Goal: Transaction & Acquisition: Book appointment/travel/reservation

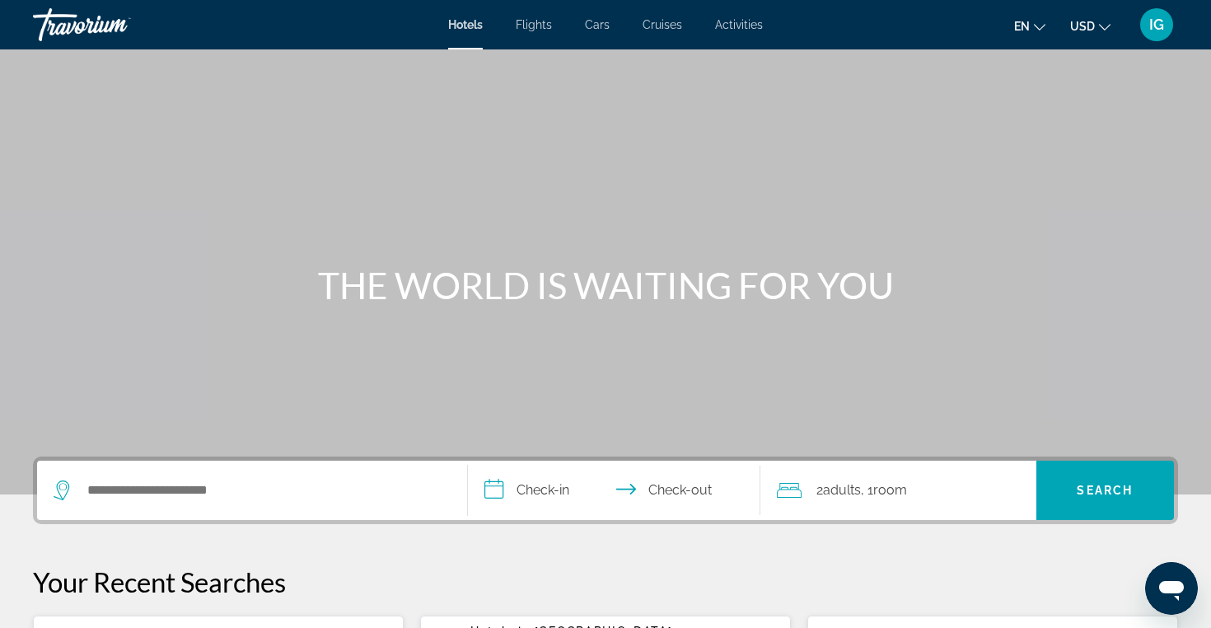
click at [599, 27] on span "Cars" at bounding box center [597, 24] width 25 height 13
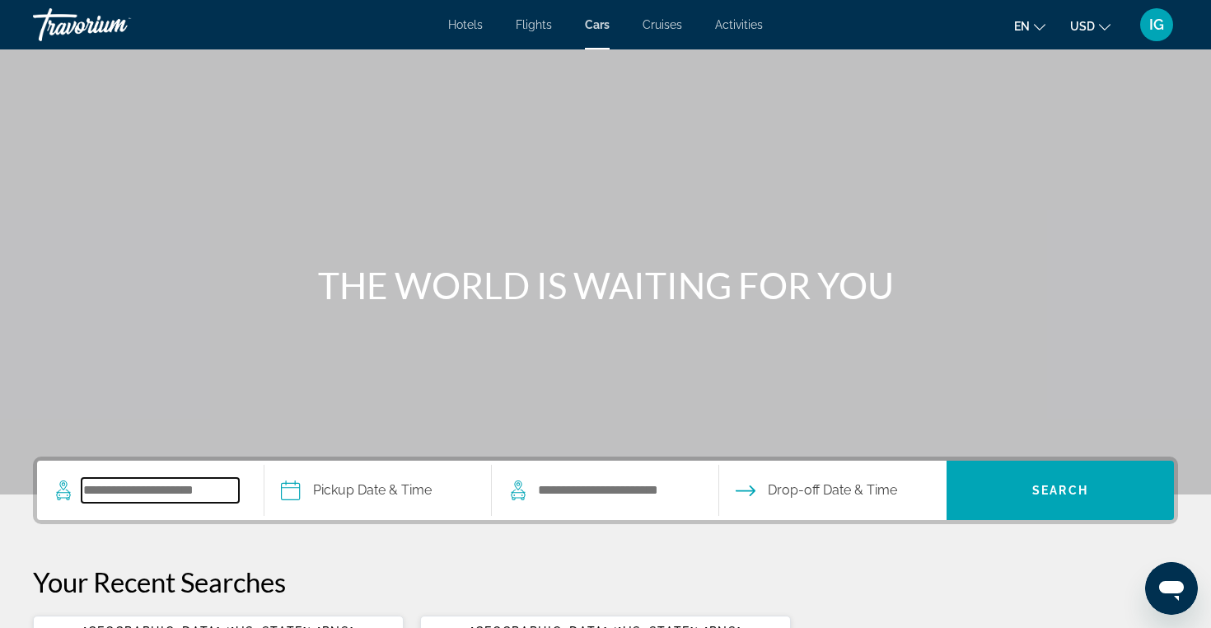
click at [190, 480] on input "Search pickup location" at bounding box center [160, 490] width 157 height 25
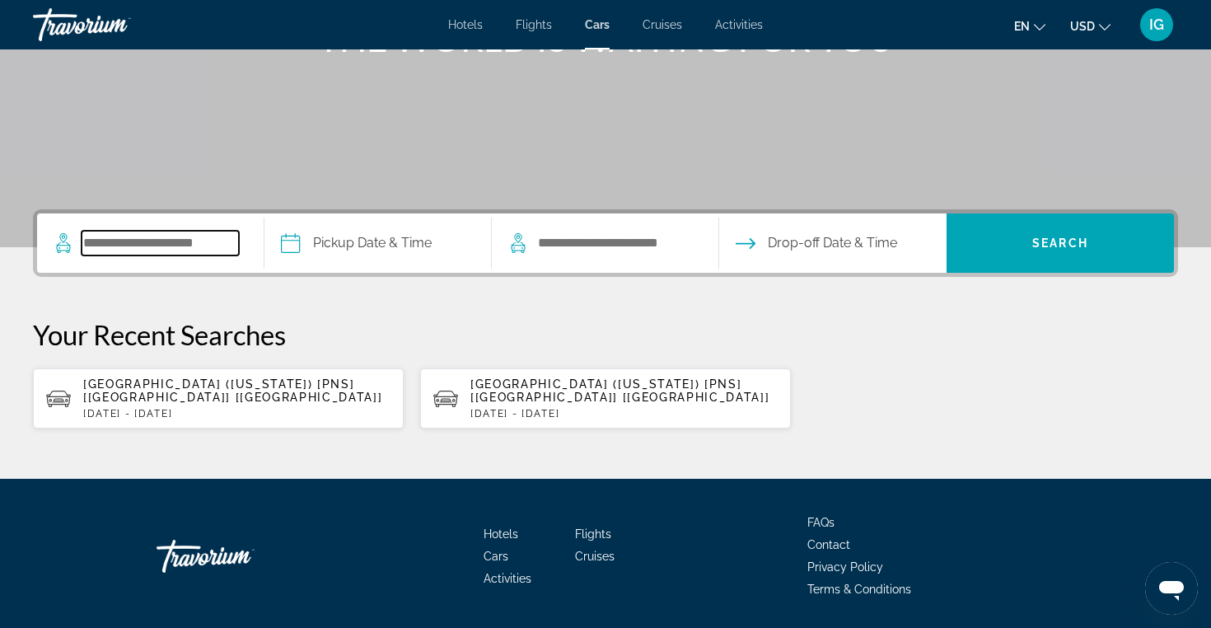
scroll to position [289, 0]
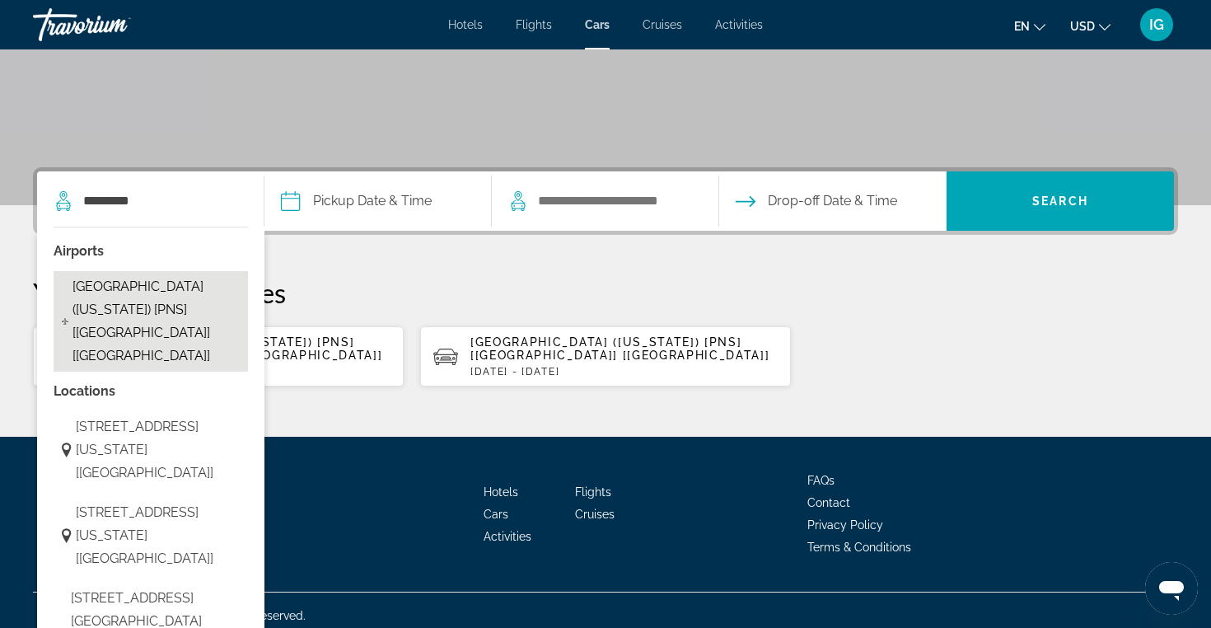
click at [183, 307] on span "Pensacola Airport (Florida) [PNS] [FL] [US]" at bounding box center [156, 321] width 167 height 92
type input "**********"
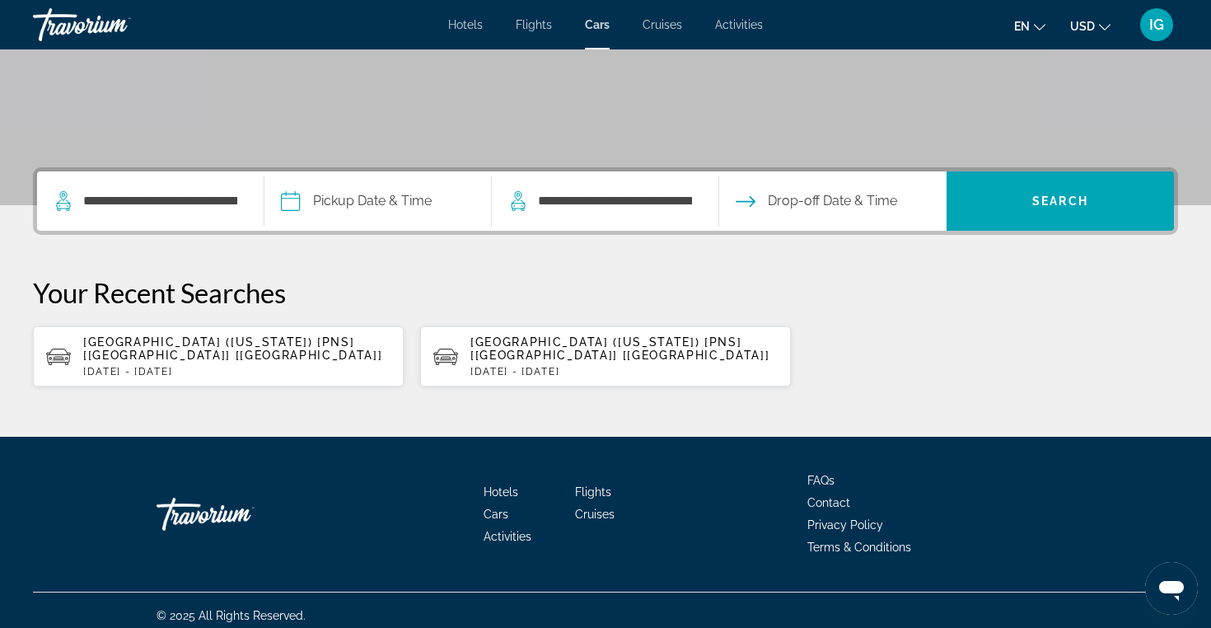
click at [391, 201] on input "Pickup date" at bounding box center [377, 203] width 234 height 64
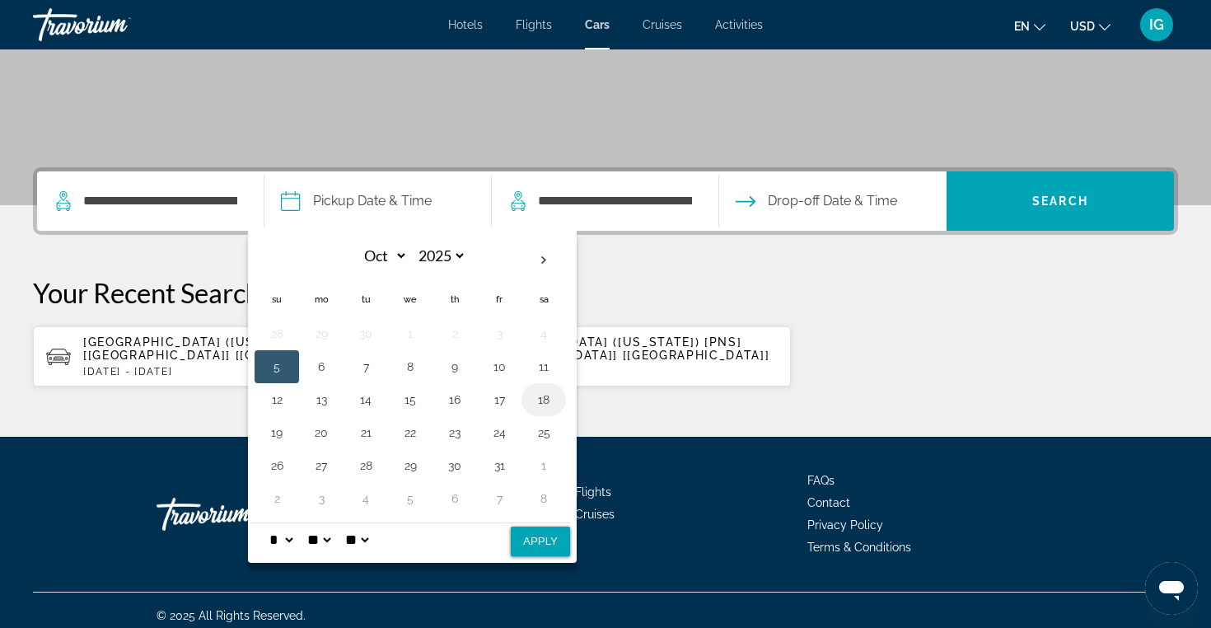
click at [555, 398] on button "18" at bounding box center [544, 399] width 26 height 23
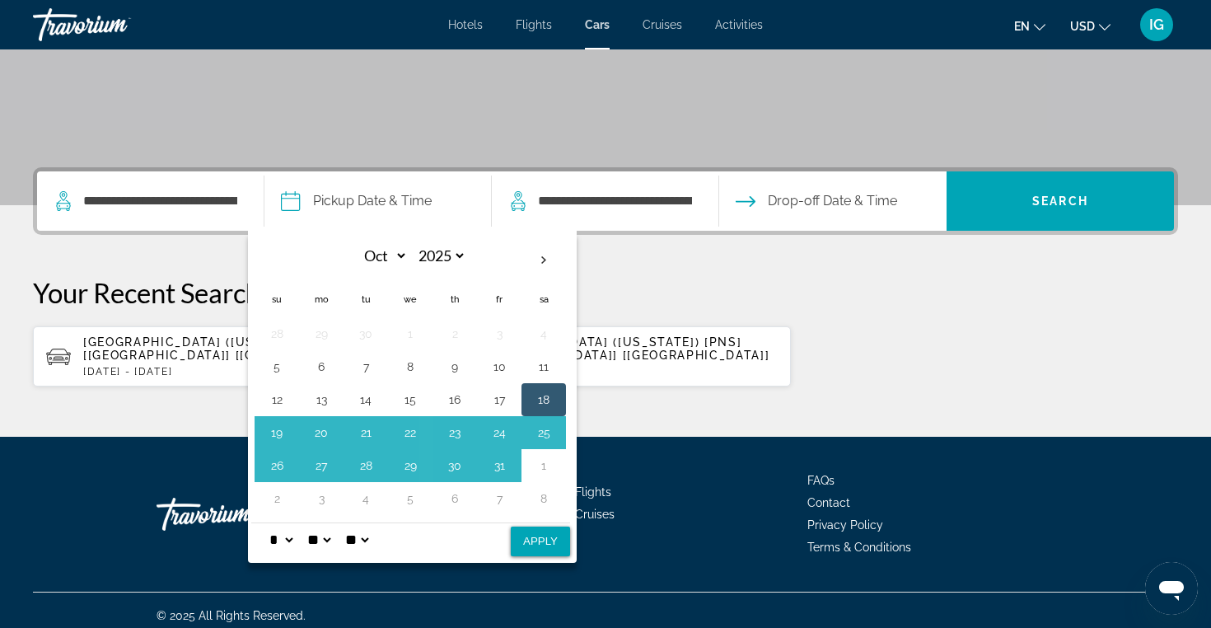
select select "*"
click at [558, 532] on button "Apply" at bounding box center [540, 542] width 59 height 30
type input "**********"
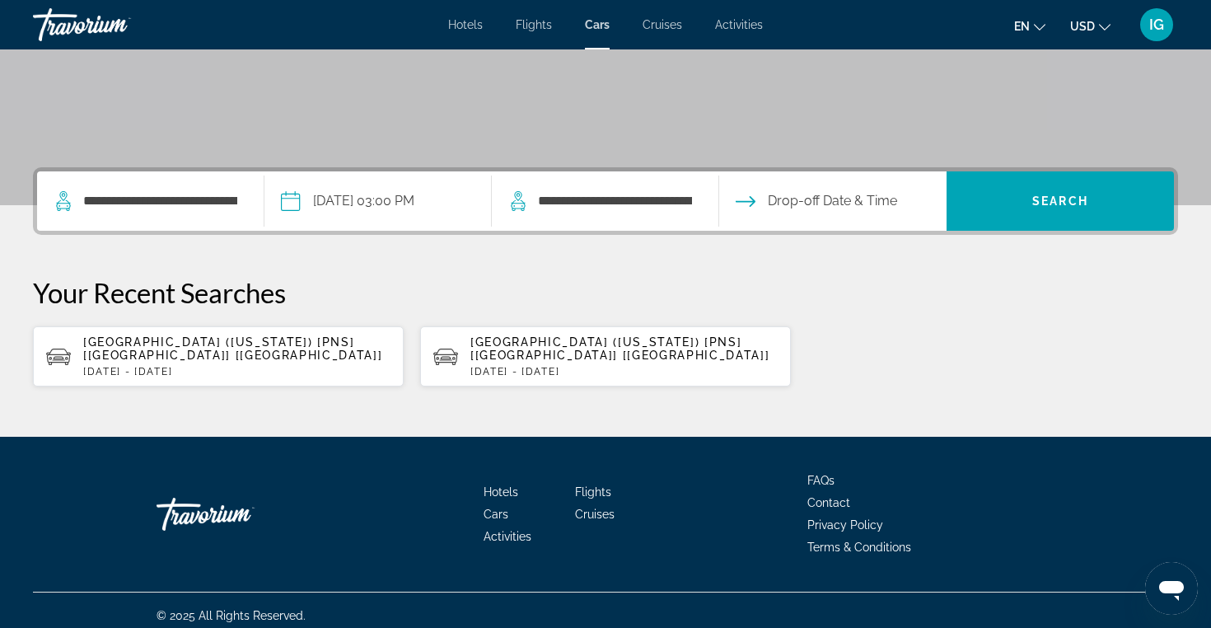
click at [828, 206] on input "Drop-off date" at bounding box center [832, 203] width 234 height 64
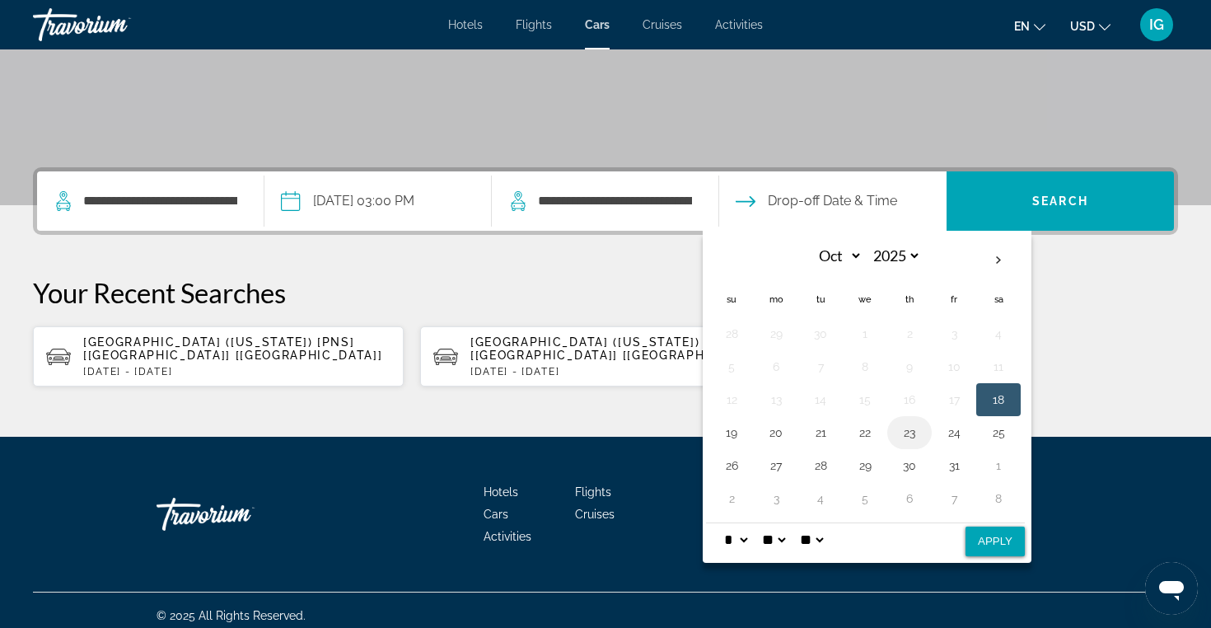
click at [921, 435] on button "23" at bounding box center [910, 432] width 26 height 23
select select "*"
click at [1005, 536] on button "Apply" at bounding box center [995, 542] width 59 height 30
type input "**********"
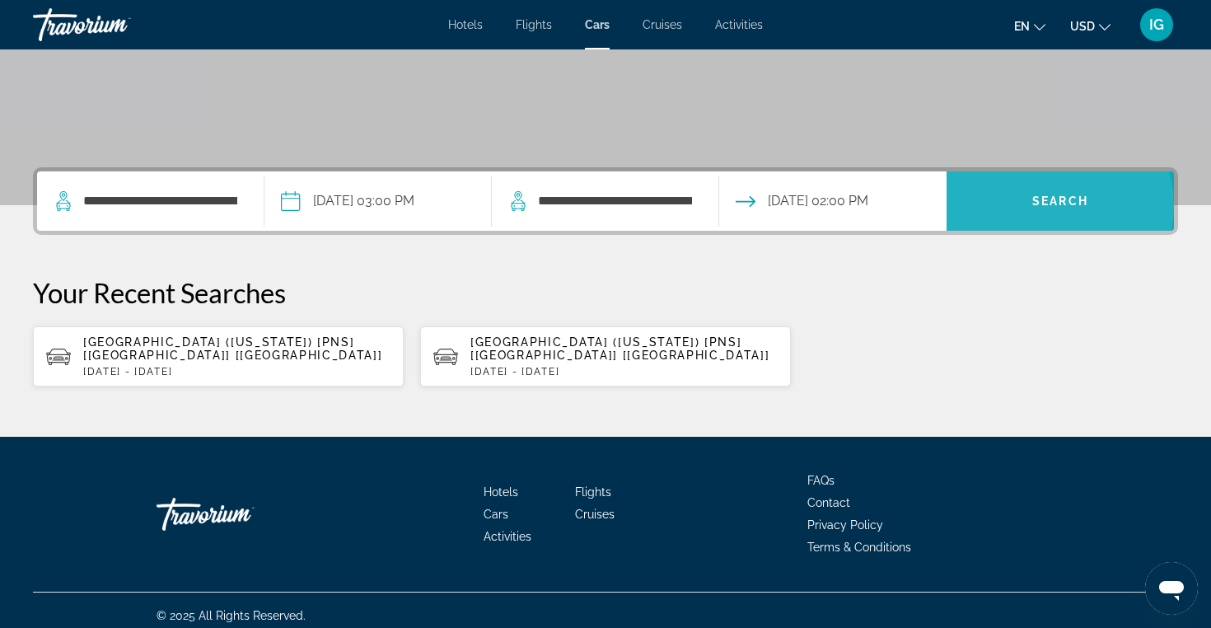
click at [1055, 206] on span "Search" at bounding box center [1061, 200] width 56 height 13
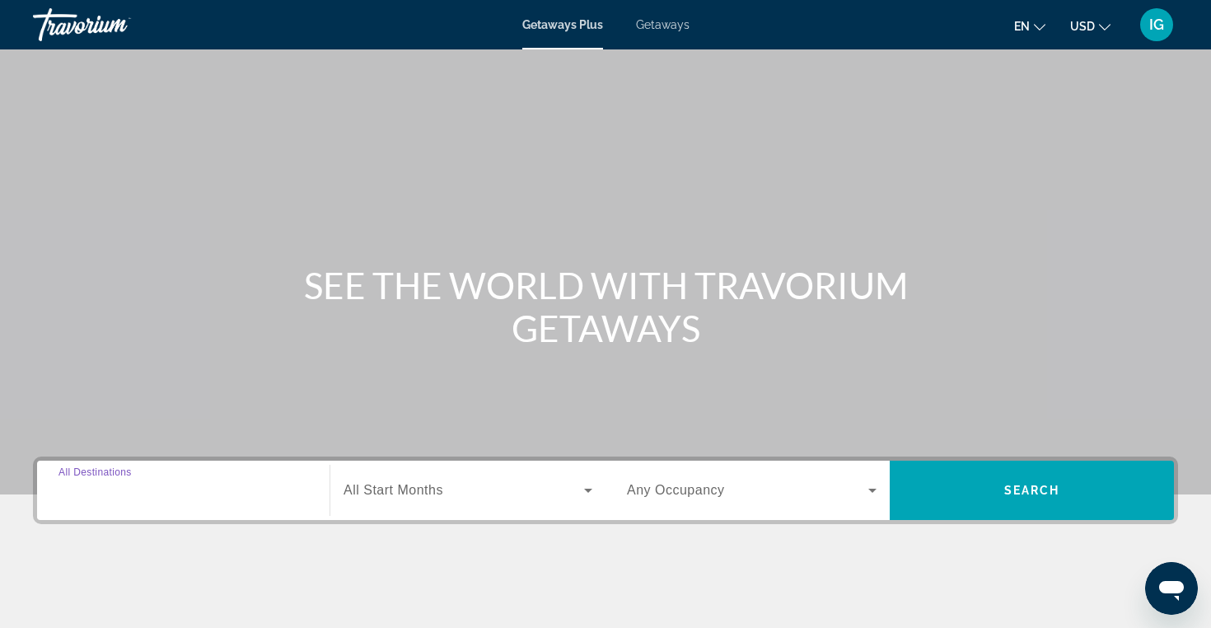
click at [193, 495] on input "Destination All Destinations" at bounding box center [184, 491] width 250 height 20
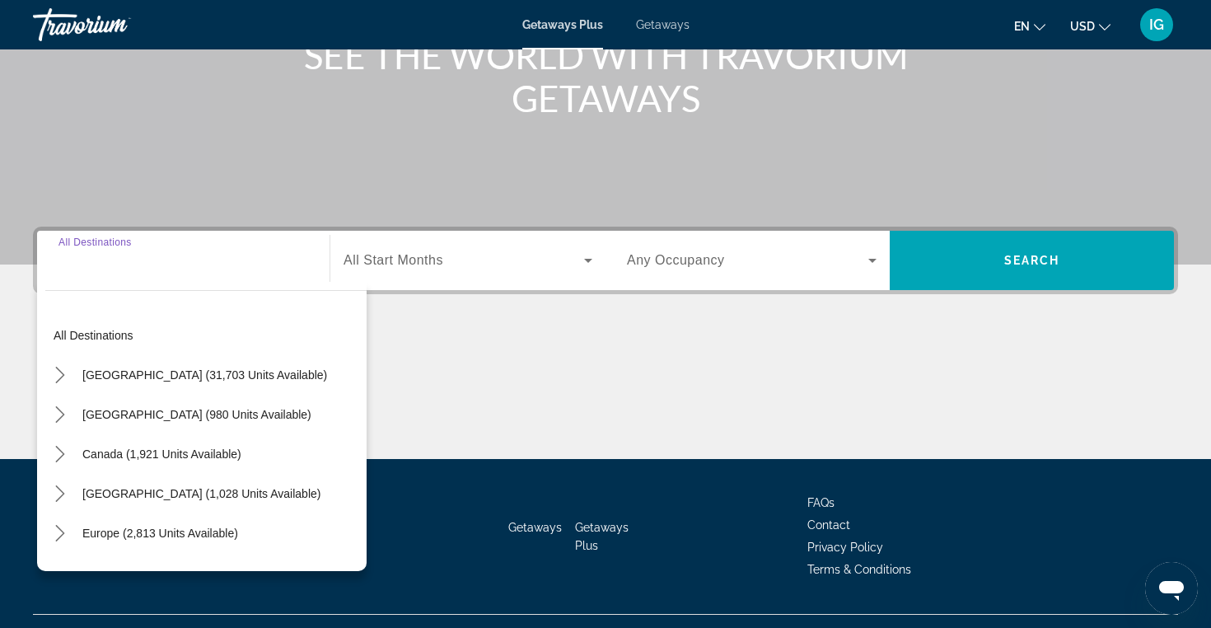
scroll to position [263, 0]
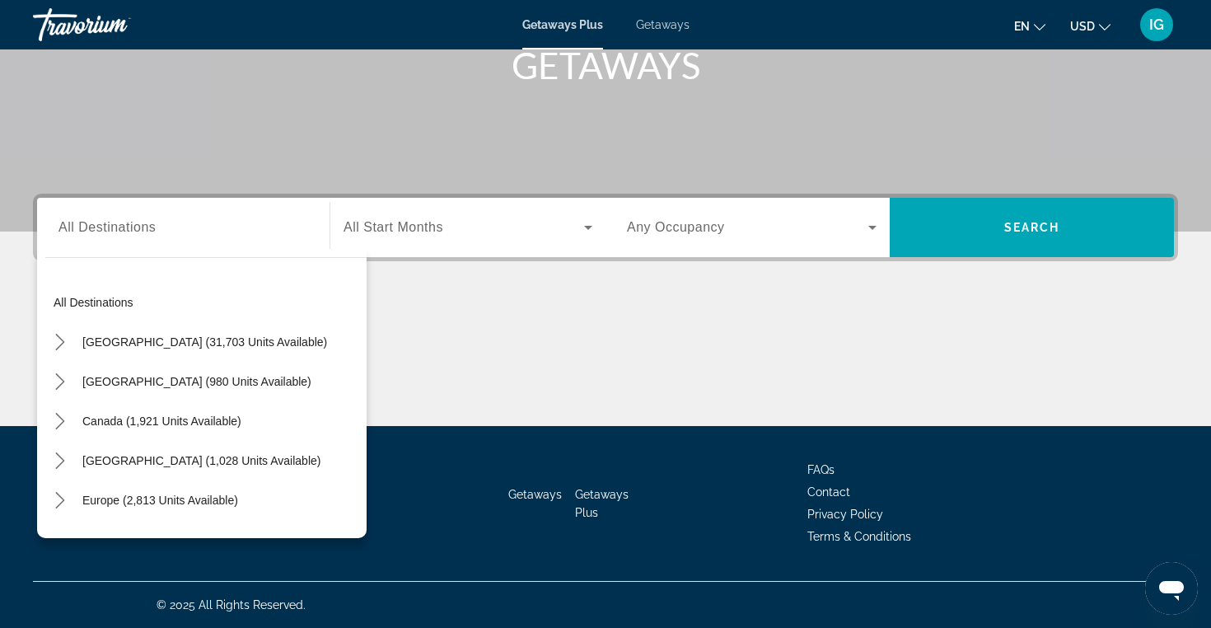
click at [669, 27] on span "Getaways" at bounding box center [663, 24] width 54 height 13
